Goal: Information Seeking & Learning: Learn about a topic

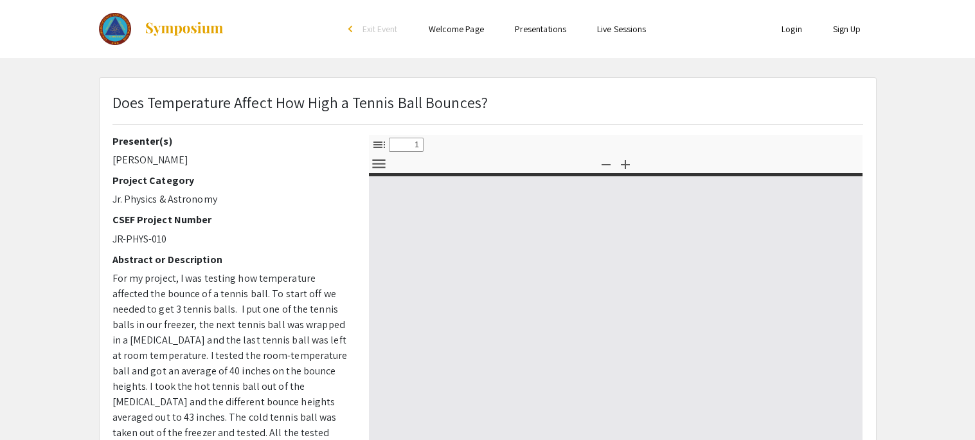
select select "custom"
type input "0"
select select "custom"
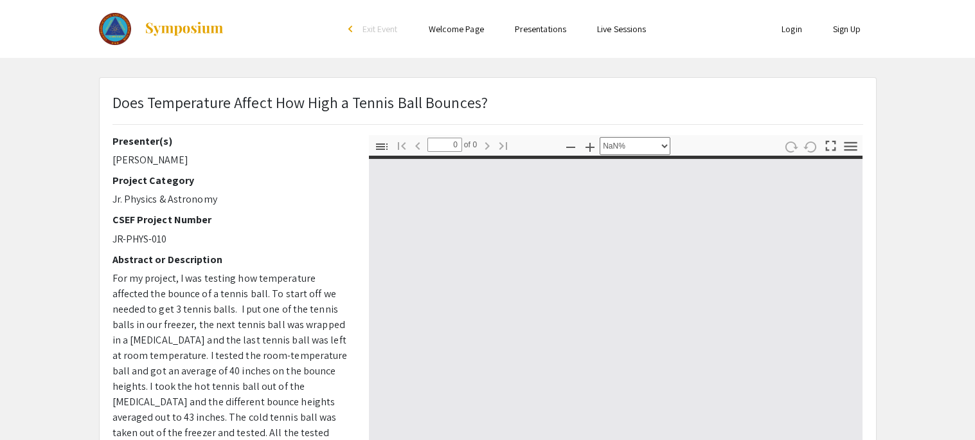
type input "1"
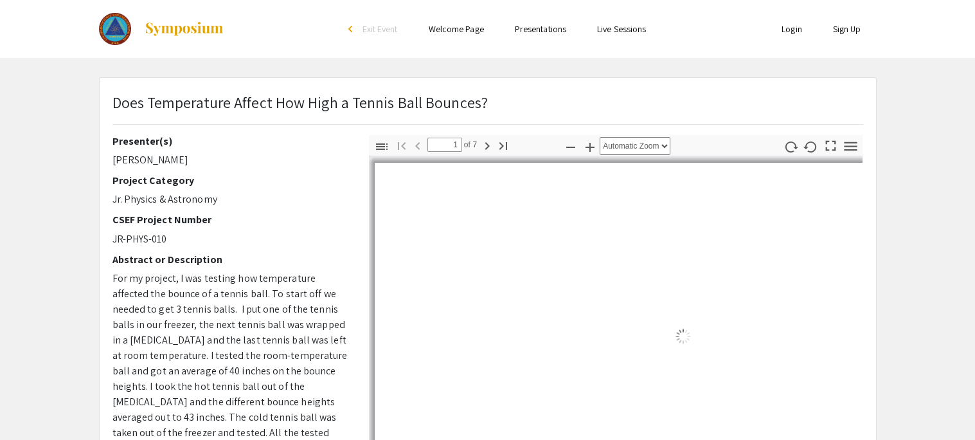
select select "auto"
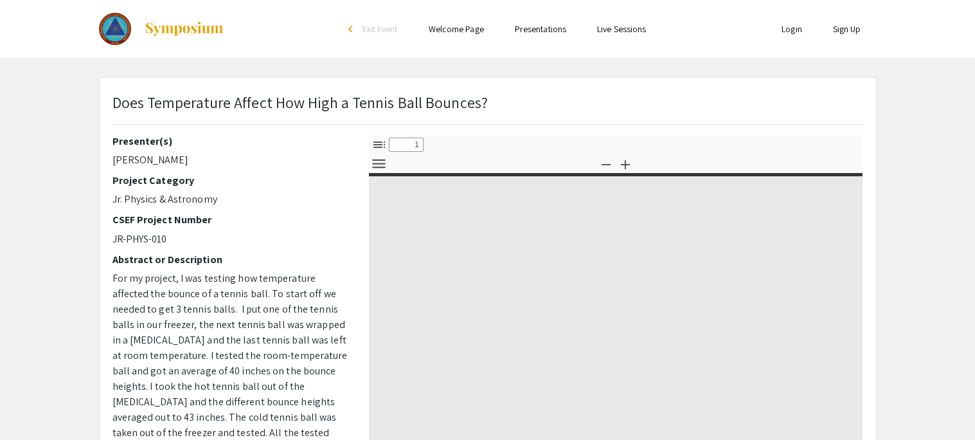
select select "custom"
type input "0"
select select "custom"
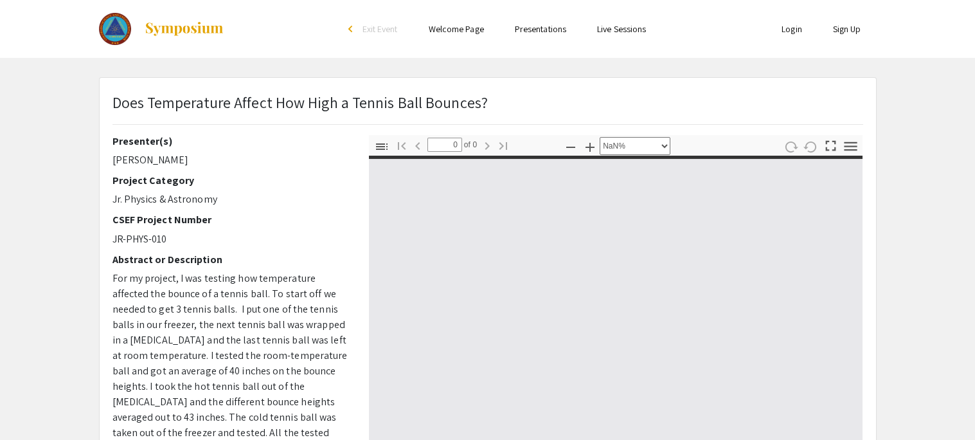
type input "1"
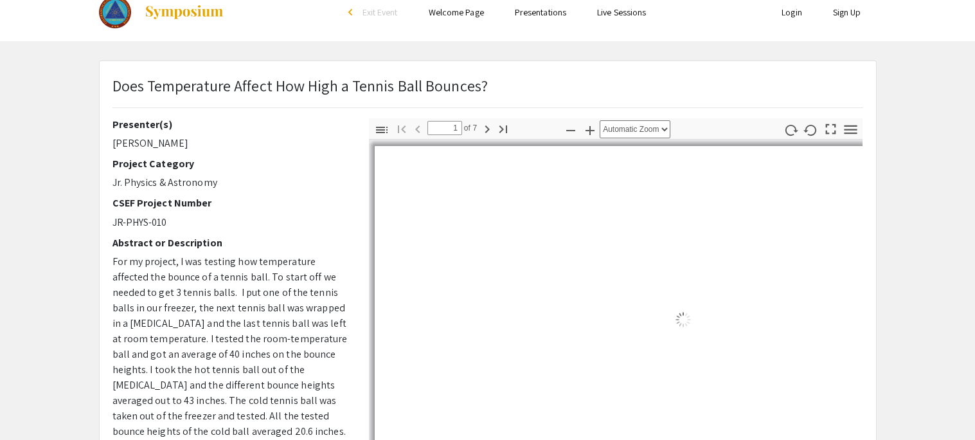
select select "auto"
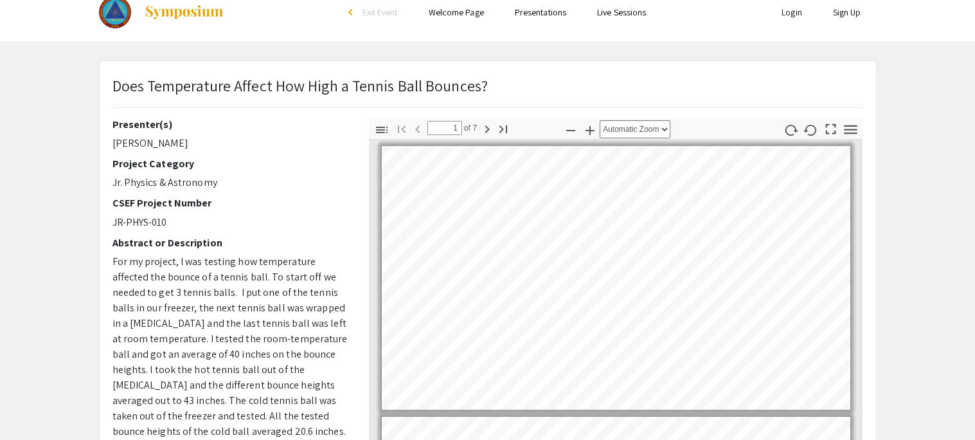
scroll to position [1, 0]
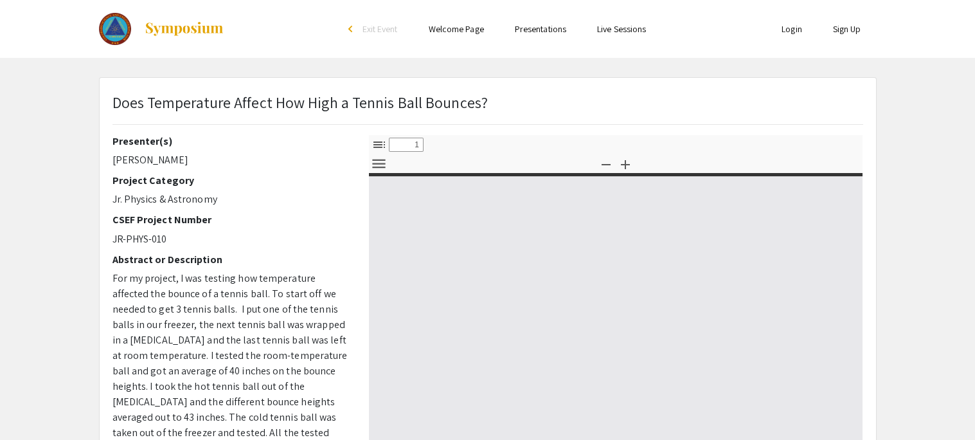
select select "custom"
type input "0"
select select "custom"
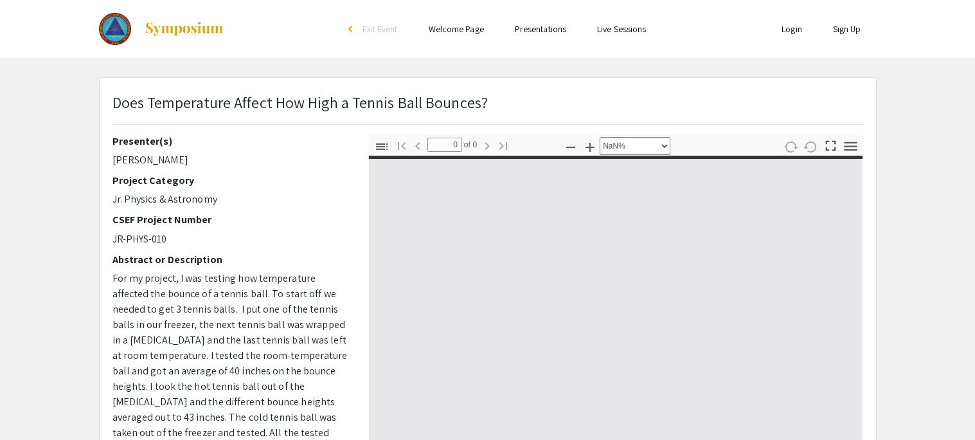
type input "1"
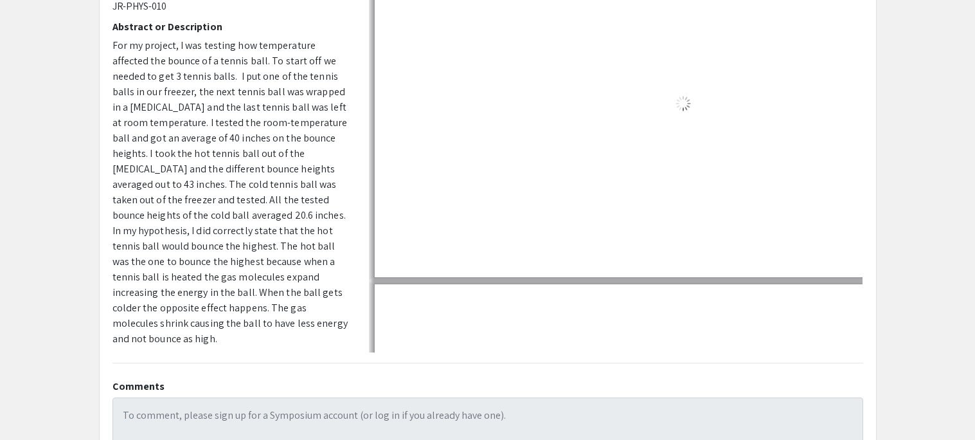
select select "auto"
